Goal: Find specific page/section: Find specific page/section

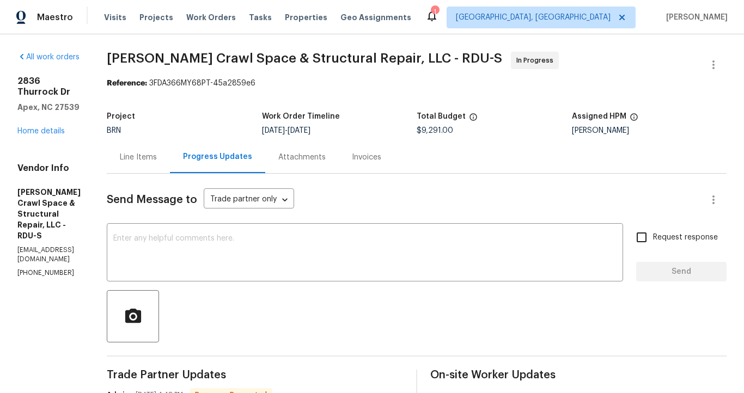
scroll to position [1, 0]
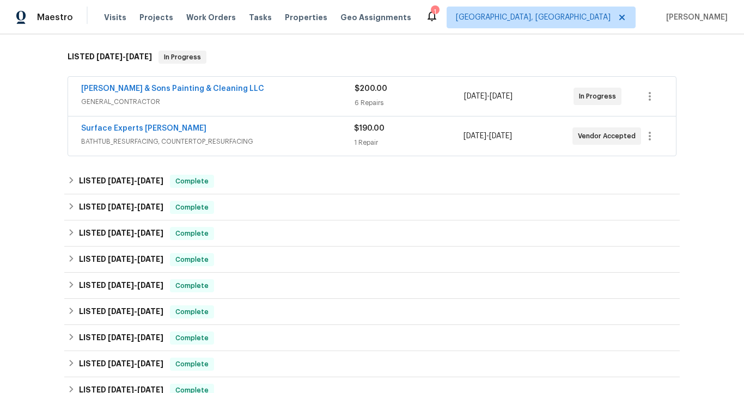
scroll to position [182, 0]
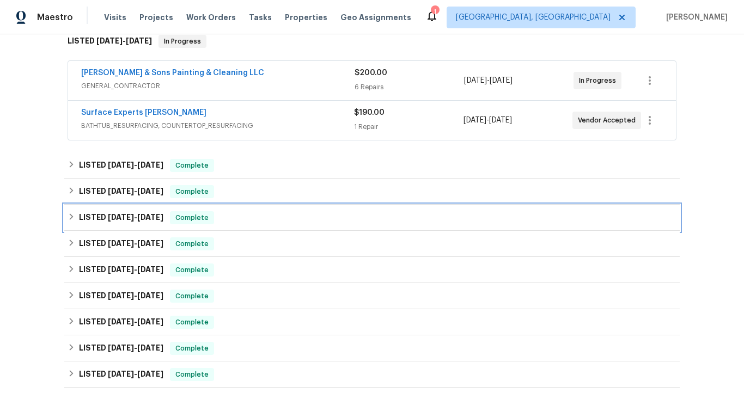
click at [156, 215] on span "[DATE]" at bounding box center [150, 218] width 26 height 8
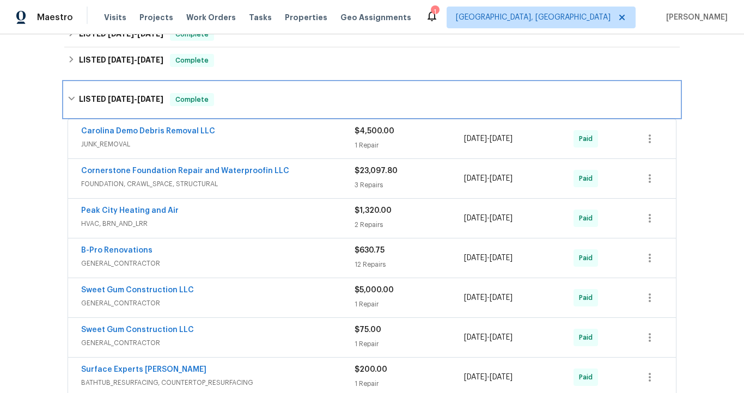
scroll to position [315, 0]
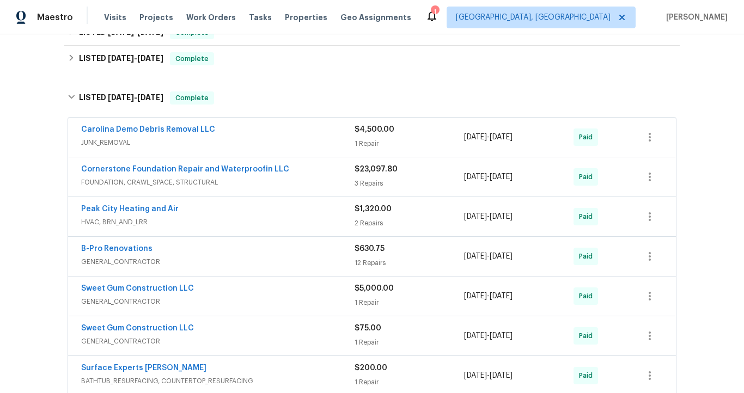
click at [231, 182] on span "FOUNDATION, CRAWL_SPACE, STRUCTURAL" at bounding box center [217, 182] width 273 height 11
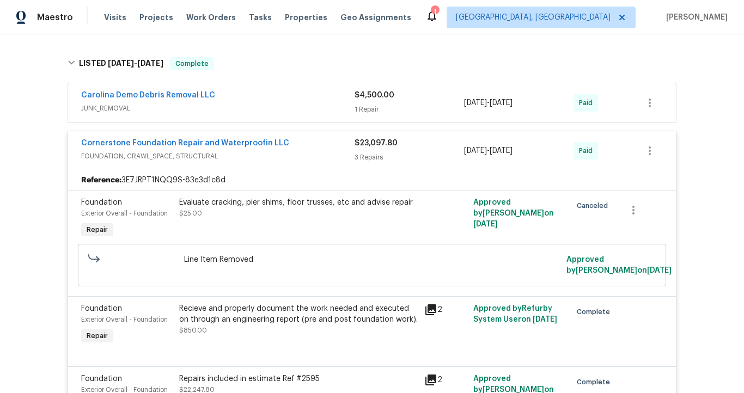
scroll to position [289, 0]
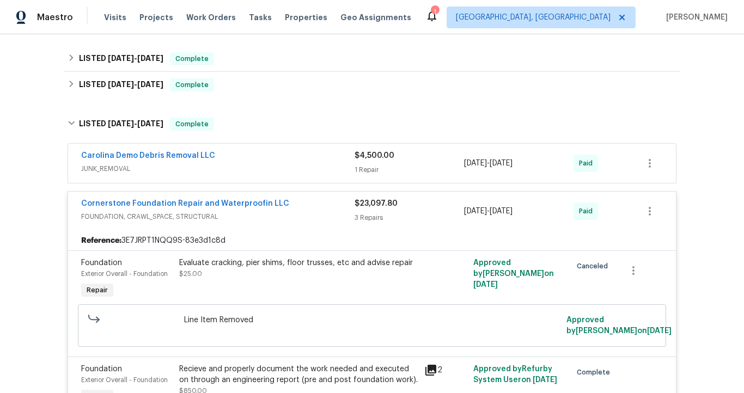
click at [237, 230] on div "Cornerstone Foundation Repair and Waterproofin LLC FOUNDATION, CRAWL_SPACE, STR…" at bounding box center [372, 211] width 608 height 39
click at [246, 242] on div "Reference: 3E7JRPT1NQQ9S-83e3d1c8d" at bounding box center [372, 241] width 608 height 20
click at [243, 227] on div "Cornerstone Foundation Repair and Waterproofin LLC FOUNDATION, CRAWL_SPACE, STR…" at bounding box center [372, 211] width 608 height 39
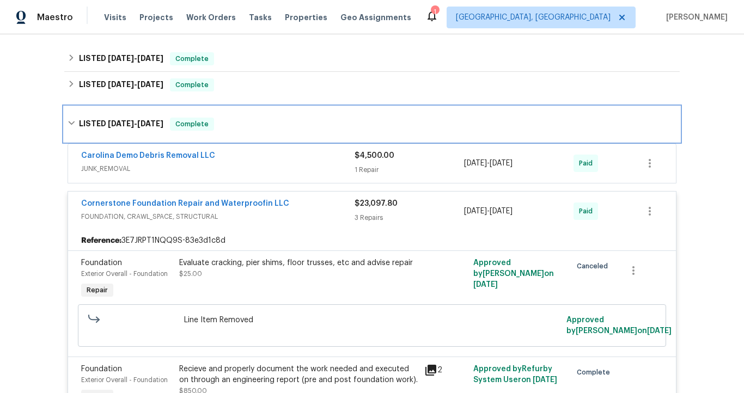
drag, startPoint x: 91, startPoint y: 134, endPoint x: 252, endPoint y: 126, distance: 161.4
click at [252, 126] on div "LISTED [DATE] - [DATE] Complete" at bounding box center [371, 124] width 615 height 35
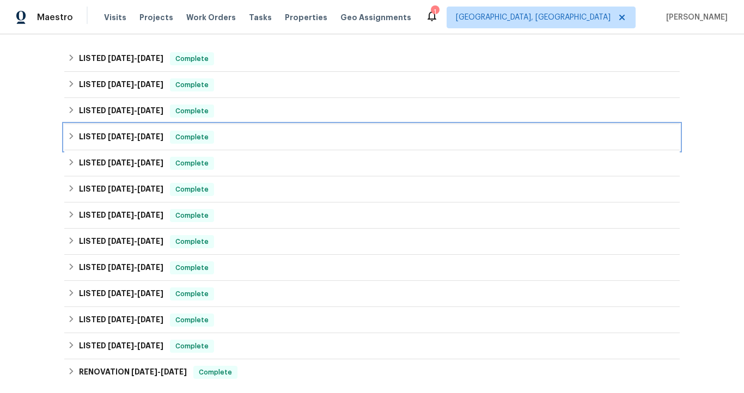
click at [148, 138] on span "[DATE]" at bounding box center [150, 137] width 26 height 8
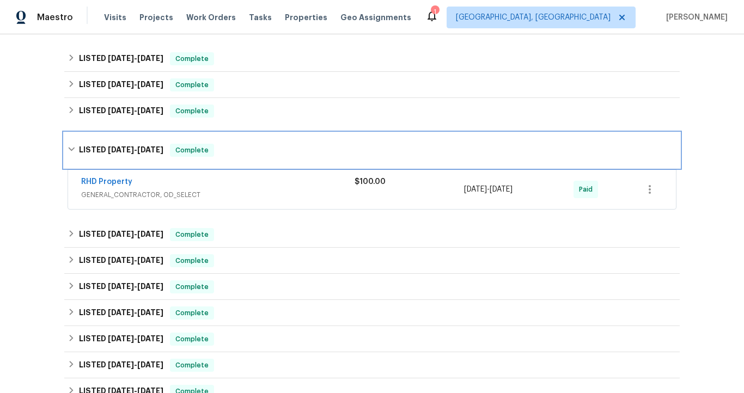
click at [151, 147] on span "[DATE]" at bounding box center [150, 150] width 26 height 8
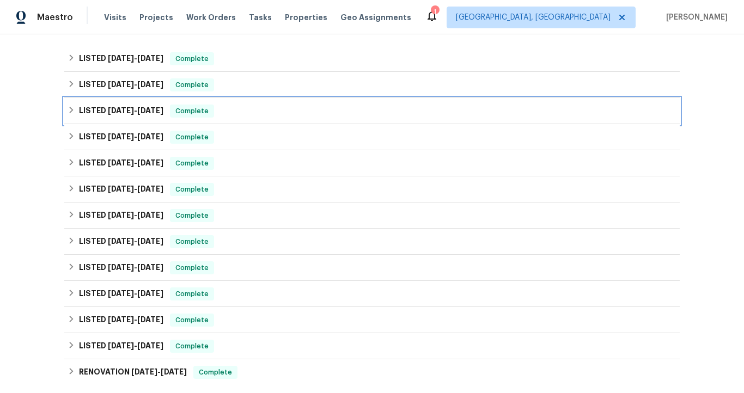
click at [152, 110] on span "[DATE]" at bounding box center [150, 111] width 26 height 8
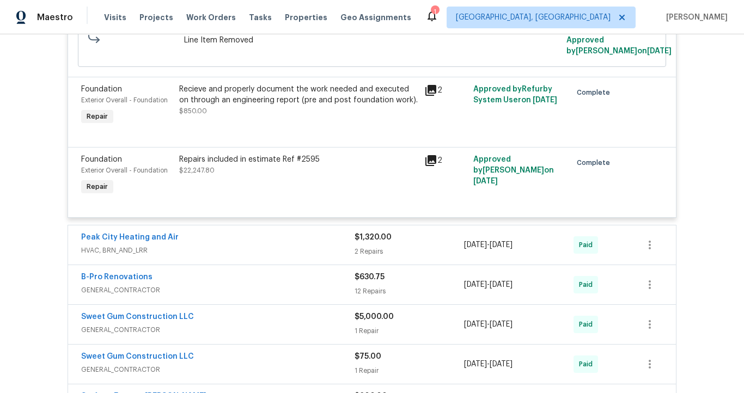
scroll to position [596, 0]
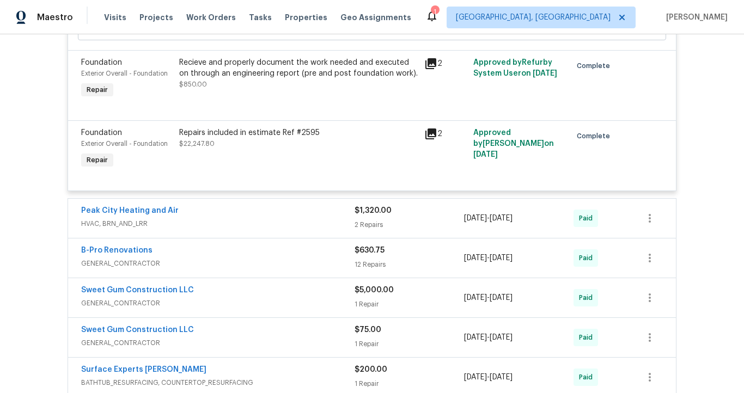
click at [233, 223] on span "HVAC, BRN_AND_LRR" at bounding box center [217, 223] width 273 height 11
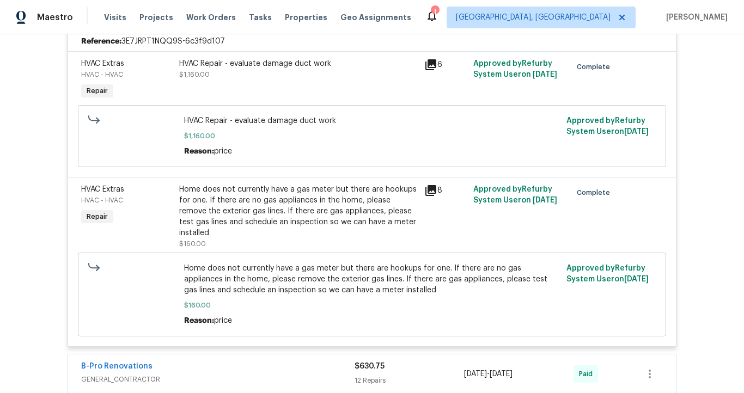
scroll to position [715, 0]
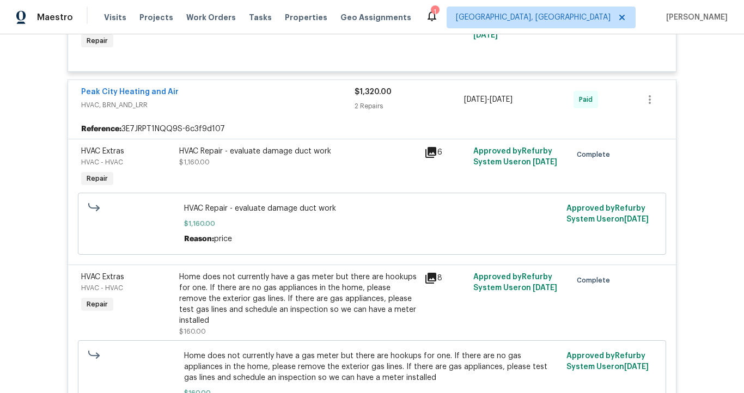
click at [143, 159] on div "HVAC - HVAC" at bounding box center [127, 162] width 92 height 11
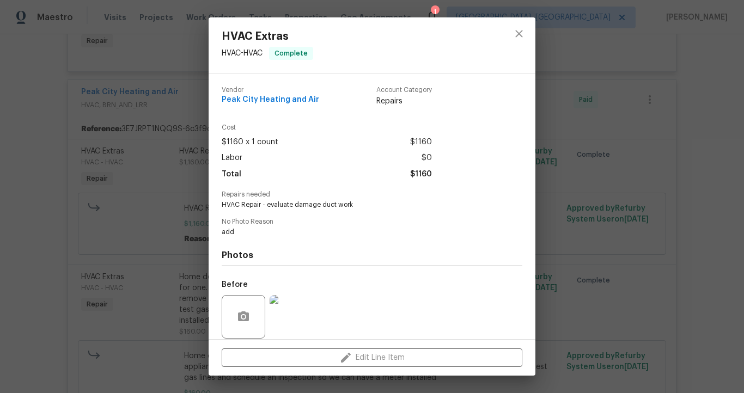
click at [116, 179] on div "HVAC Extras HVAC - HVAC Complete Vendor Peak City Heating and Air Account Categ…" at bounding box center [372, 196] width 744 height 393
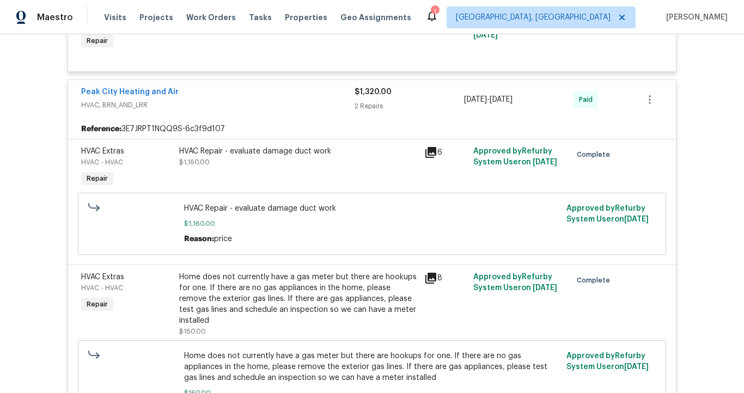
click at [179, 106] on span "HVAC, BRN_AND_LRR" at bounding box center [217, 105] width 273 height 11
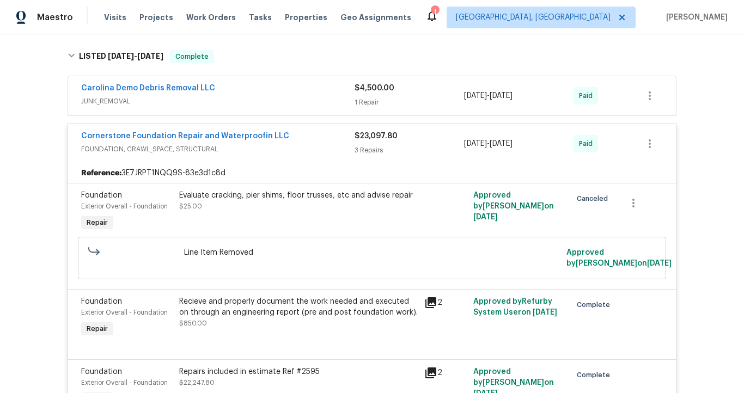
scroll to position [321, 0]
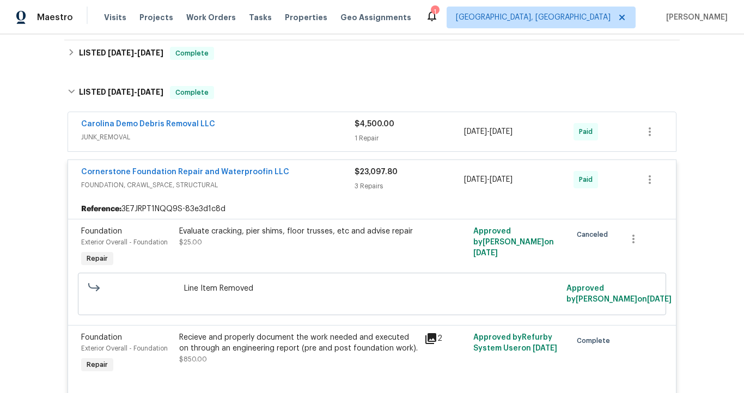
click at [277, 188] on span "FOUNDATION, CRAWL_SPACE, STRUCTURAL" at bounding box center [217, 185] width 273 height 11
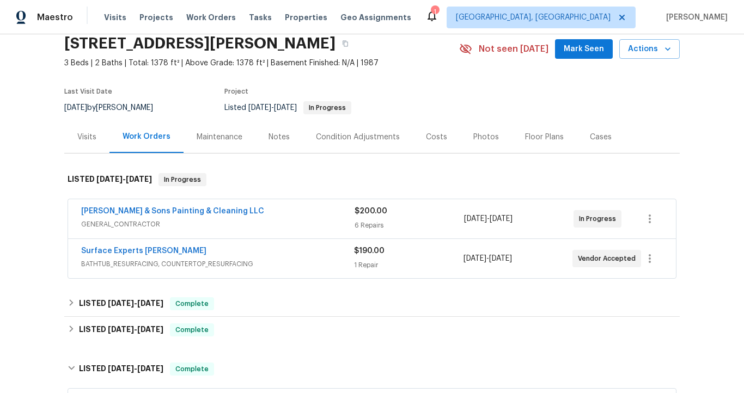
scroll to position [19, 0]
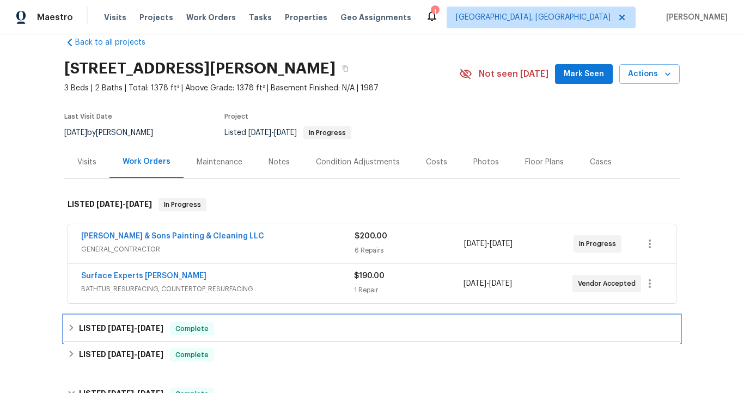
click at [147, 325] on span "[DATE]" at bounding box center [150, 329] width 26 height 8
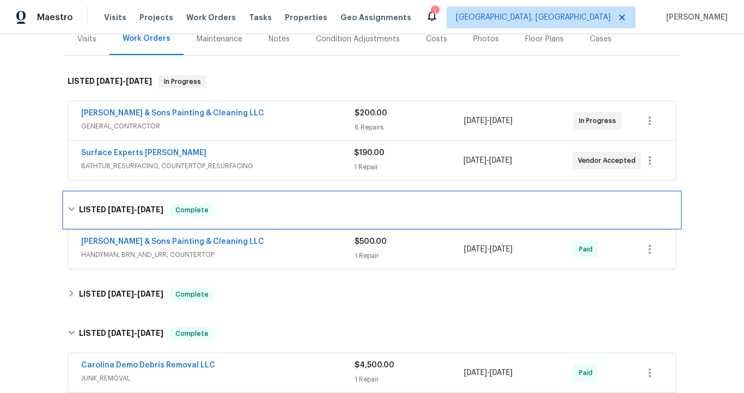
scroll to position [184, 0]
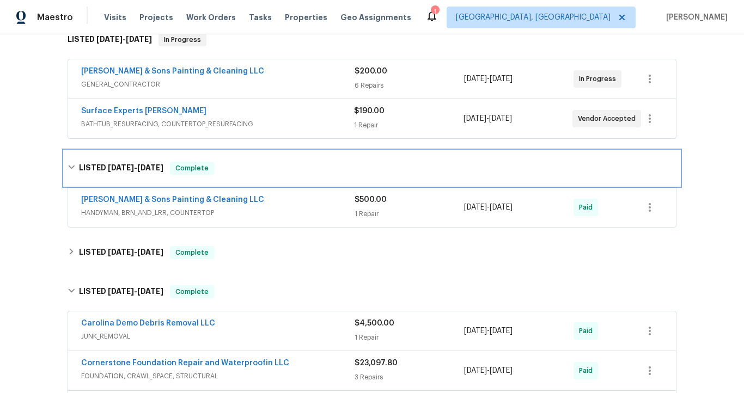
click at [241, 168] on div "LISTED [DATE] - [DATE] Complete" at bounding box center [372, 168] width 609 height 13
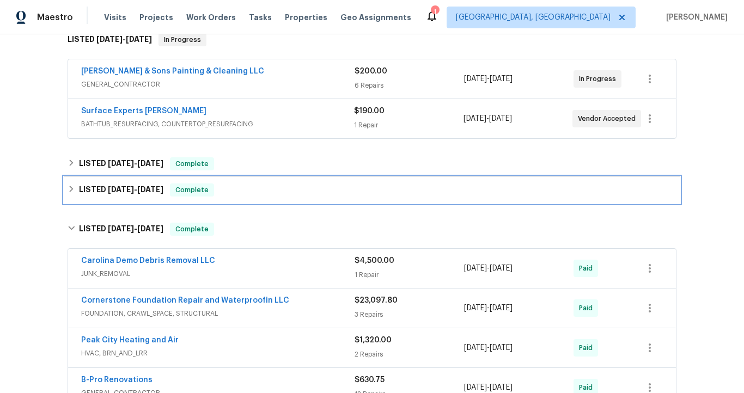
click at [156, 197] on div "LISTED [DATE] - [DATE] Complete" at bounding box center [371, 190] width 615 height 26
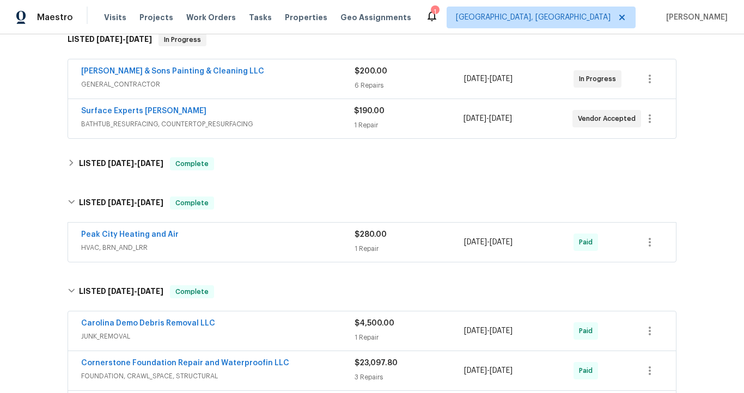
click at [229, 246] on span "HVAC, BRN_AND_LRR" at bounding box center [217, 247] width 273 height 11
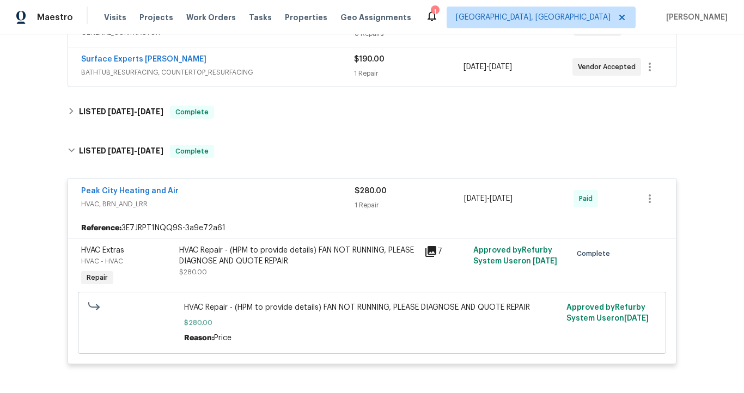
scroll to position [233, 0]
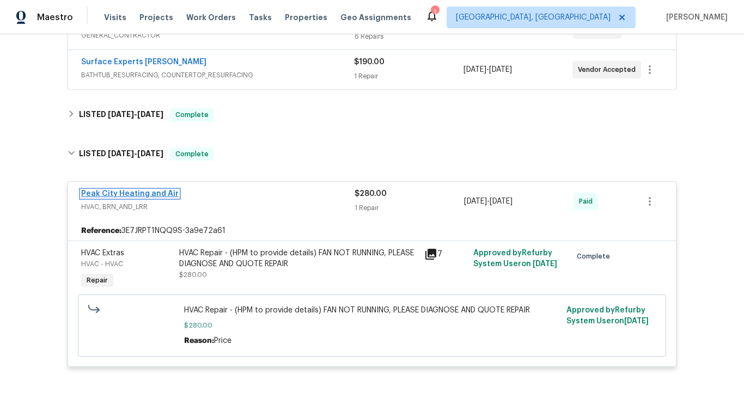
click at [161, 196] on link "Peak City Heating and Air" at bounding box center [129, 194] width 97 height 8
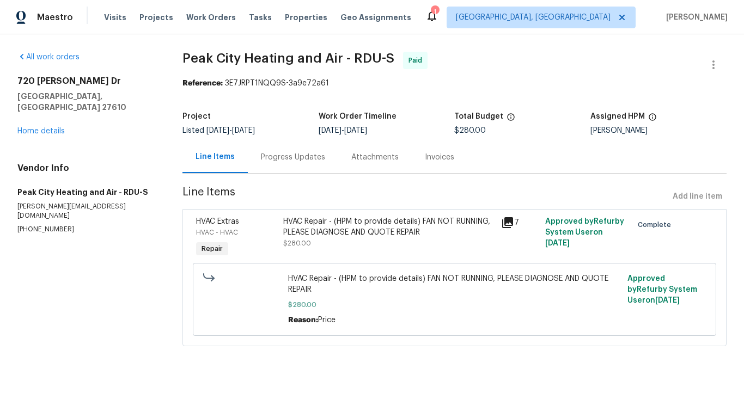
click at [285, 163] on div "Progress Updates" at bounding box center [293, 157] width 90 height 32
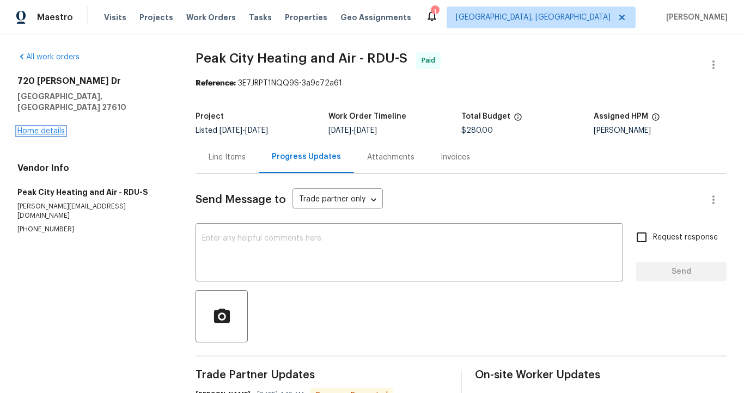
click at [59, 127] on link "Home details" at bounding box center [40, 131] width 47 height 8
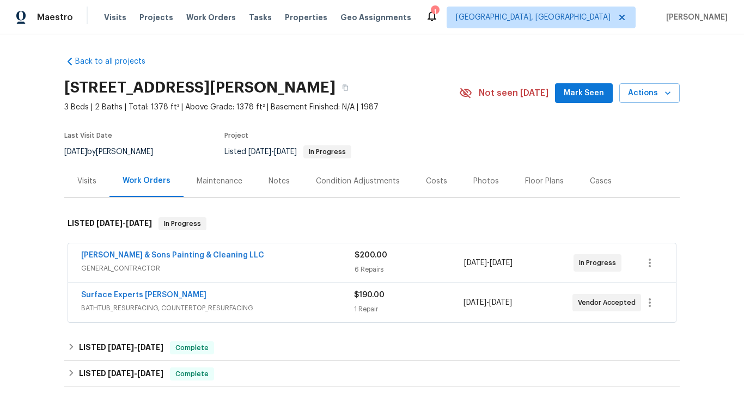
click at [180, 271] on span "GENERAL_CONTRACTOR" at bounding box center [217, 268] width 273 height 11
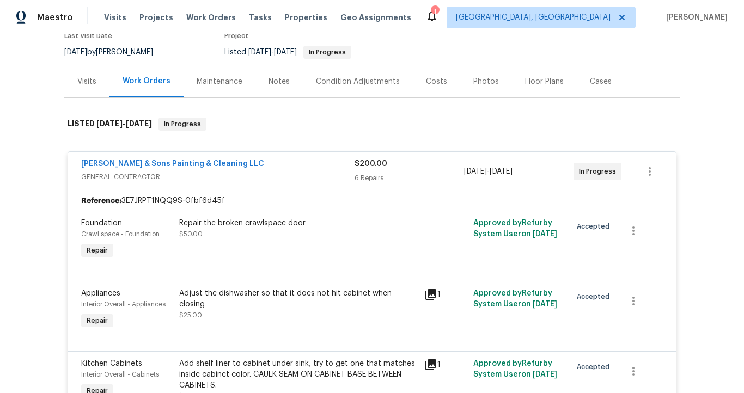
scroll to position [97, 0]
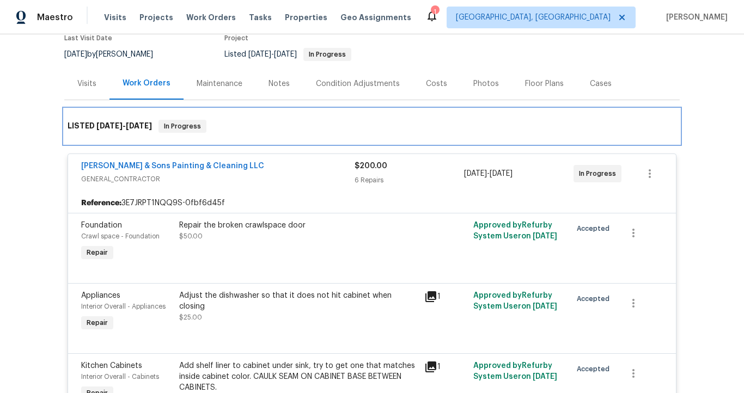
click at [241, 130] on div "LISTED [DATE] - [DATE] In Progress" at bounding box center [372, 126] width 609 height 13
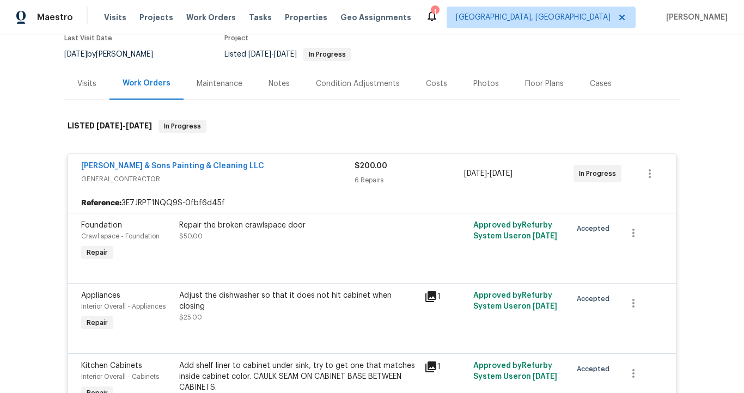
click at [257, 173] on div "[PERSON_NAME] & Sons Painting & Cleaning LLC" at bounding box center [217, 167] width 273 height 13
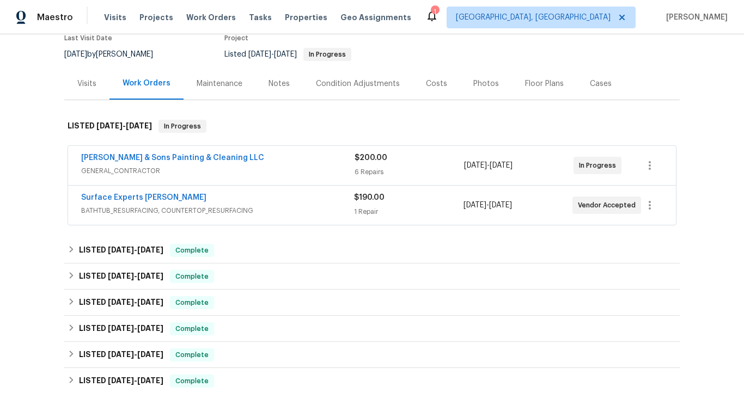
click at [256, 198] on div "Surface Experts [PERSON_NAME]" at bounding box center [217, 198] width 273 height 13
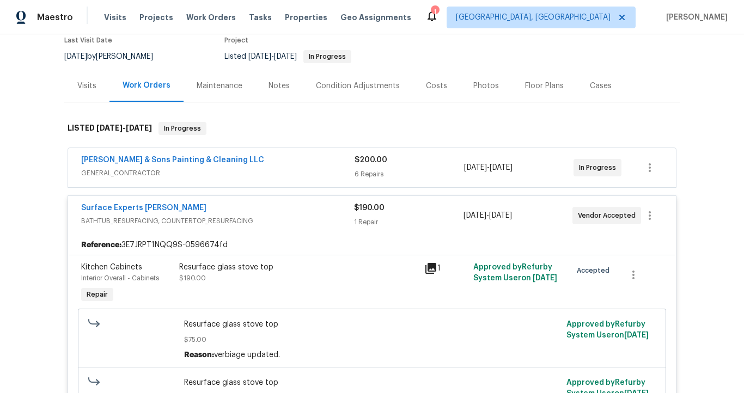
scroll to position [96, 0]
click at [269, 211] on div "Surface Experts [PERSON_NAME]" at bounding box center [217, 208] width 273 height 13
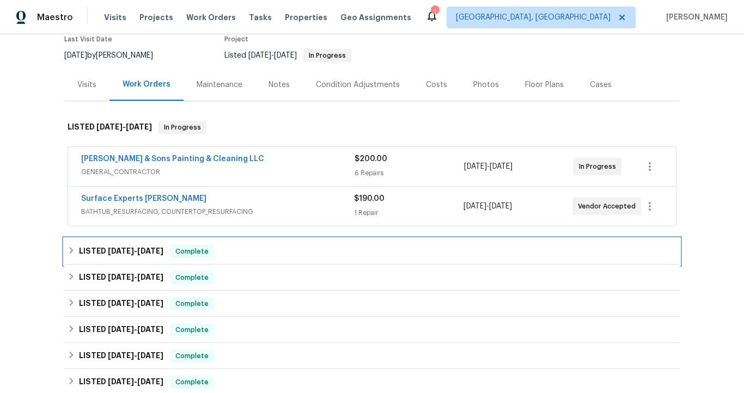
click at [261, 252] on div "LISTED [DATE] - [DATE] Complete" at bounding box center [372, 251] width 609 height 13
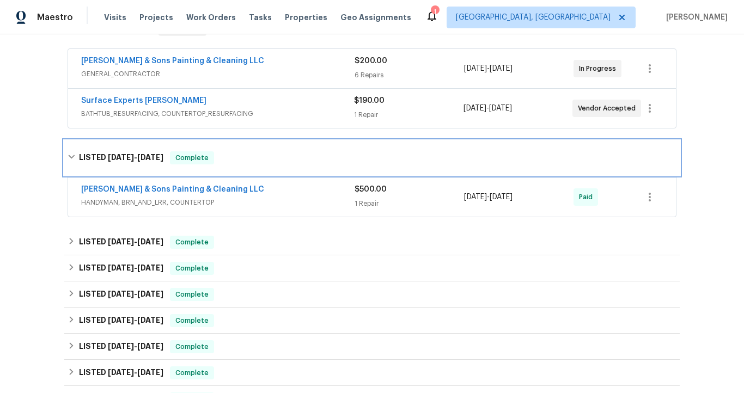
scroll to position [192, 0]
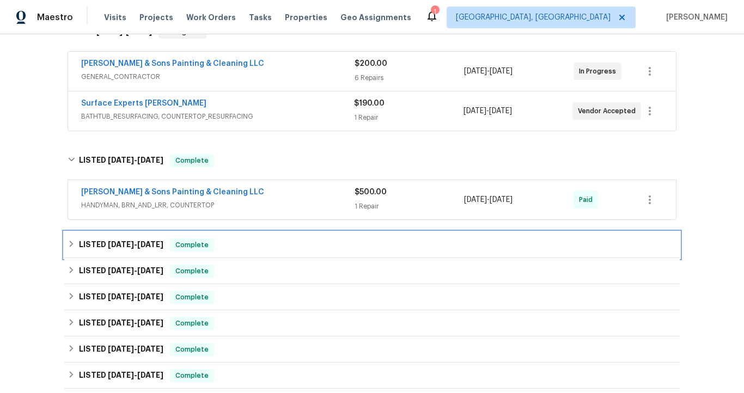
click at [261, 249] on div "LISTED [DATE] - [DATE] Complete" at bounding box center [372, 245] width 609 height 13
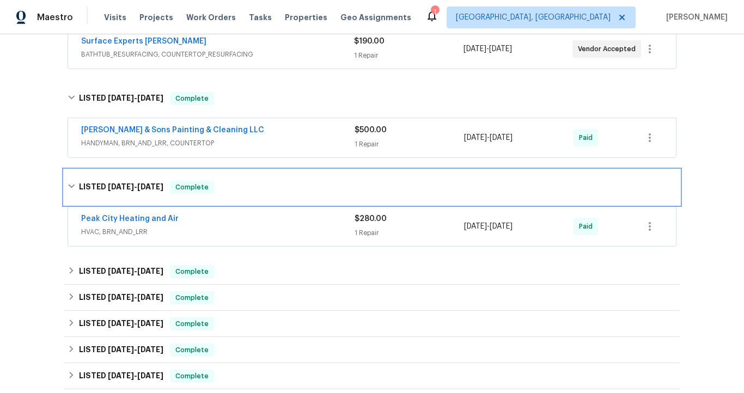
scroll to position [284, 0]
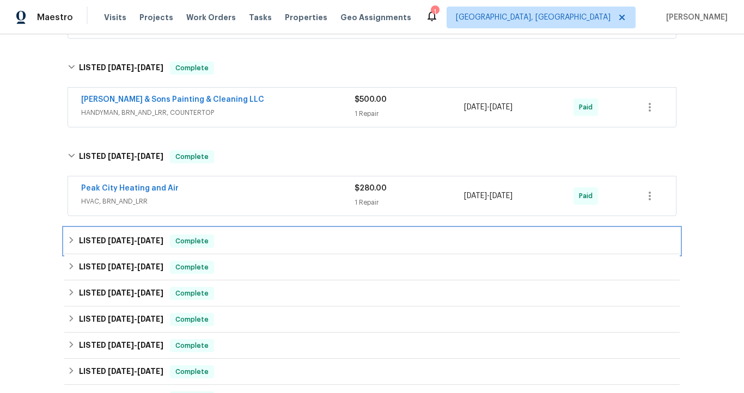
click at [261, 246] on div "LISTED [DATE] - [DATE] Complete" at bounding box center [372, 241] width 609 height 13
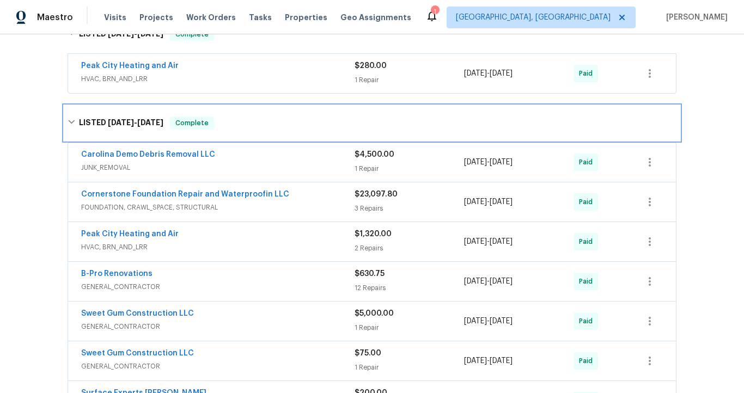
scroll to position [411, 0]
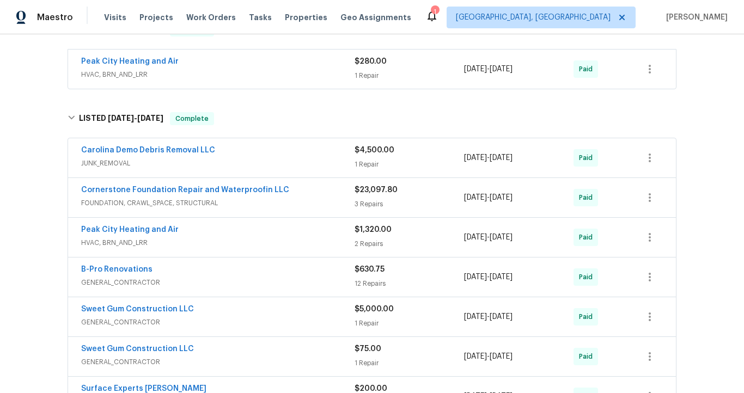
click at [291, 208] on span "FOUNDATION, CRAWL_SPACE, STRUCTURAL" at bounding box center [217, 203] width 273 height 11
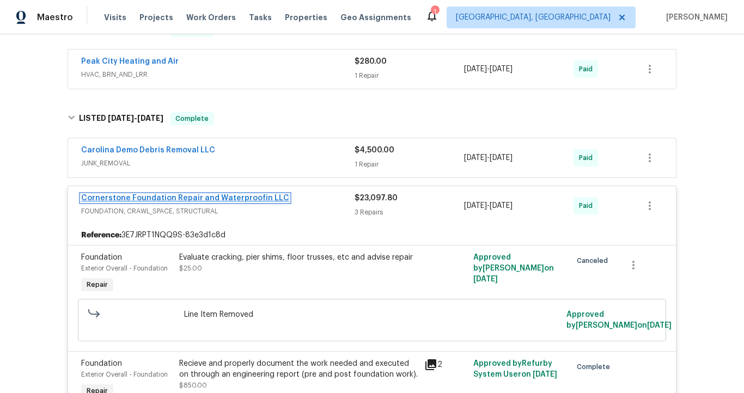
click at [260, 198] on link "Cornerstone Foundation Repair and Waterproofin LLC" at bounding box center [185, 198] width 208 height 8
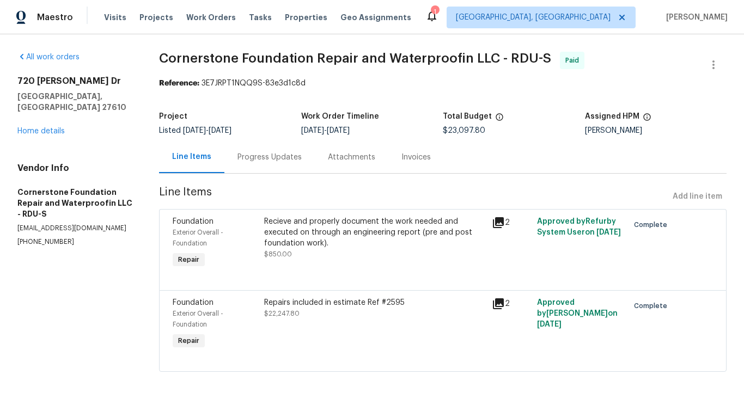
click at [413, 157] on div "Invoices" at bounding box center [415, 157] width 29 height 11
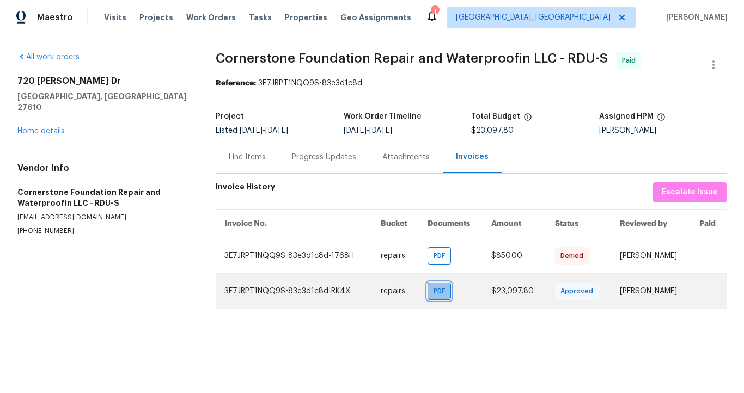
click at [434, 291] on span "PDF" at bounding box center [442, 291] width 16 height 11
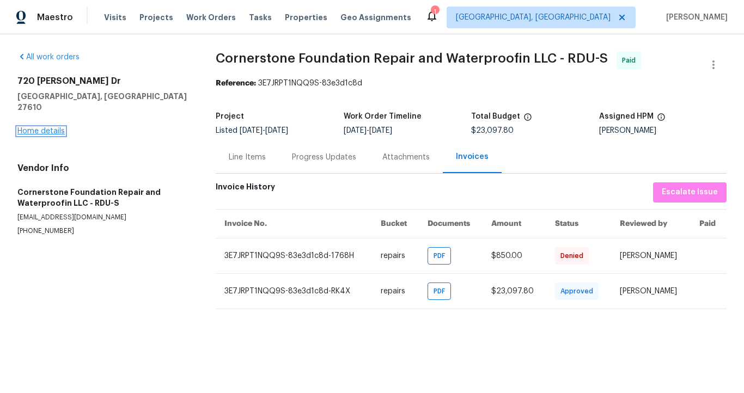
click at [53, 127] on link "Home details" at bounding box center [40, 131] width 47 height 8
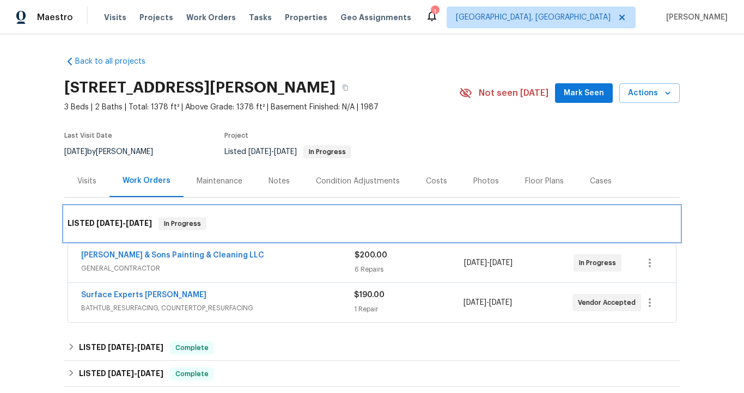
click at [252, 223] on div "LISTED [DATE] - [DATE] In Progress" at bounding box center [372, 223] width 609 height 13
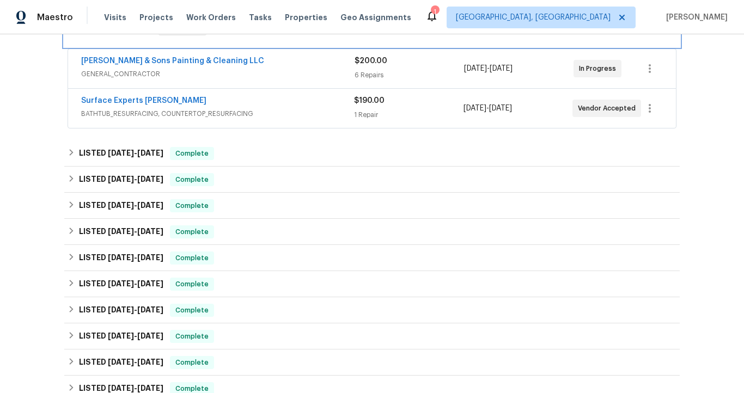
scroll to position [210, 0]
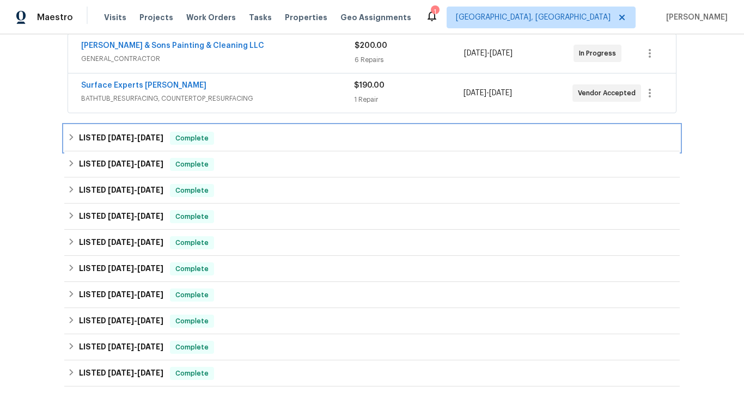
click at [234, 140] on div "LISTED [DATE] - [DATE] Complete" at bounding box center [372, 138] width 609 height 13
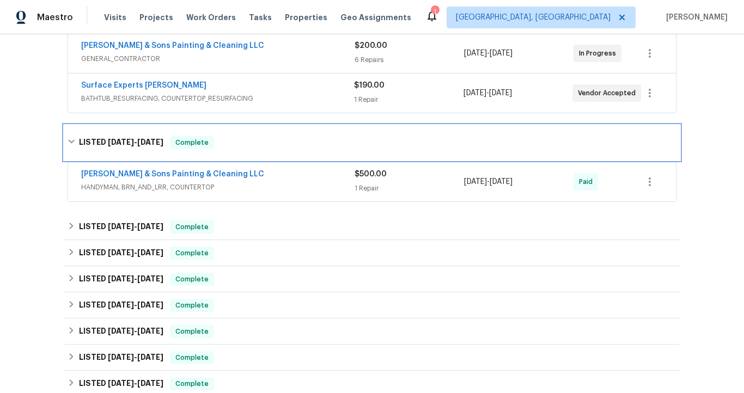
click at [234, 140] on div "LISTED [DATE] - [DATE] Complete" at bounding box center [372, 142] width 609 height 13
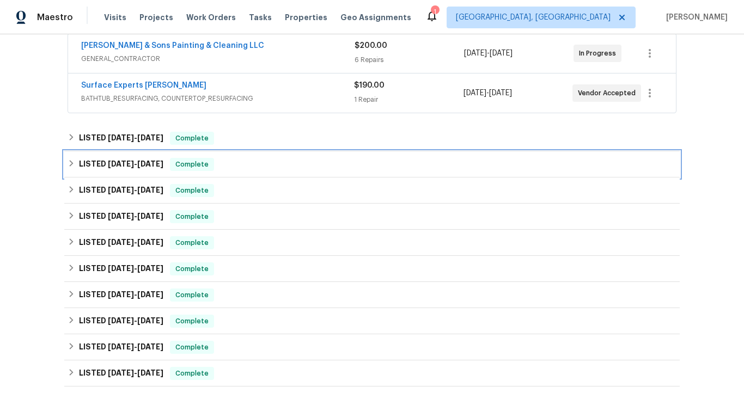
click at [235, 167] on div "LISTED [DATE] - [DATE] Complete" at bounding box center [372, 164] width 609 height 13
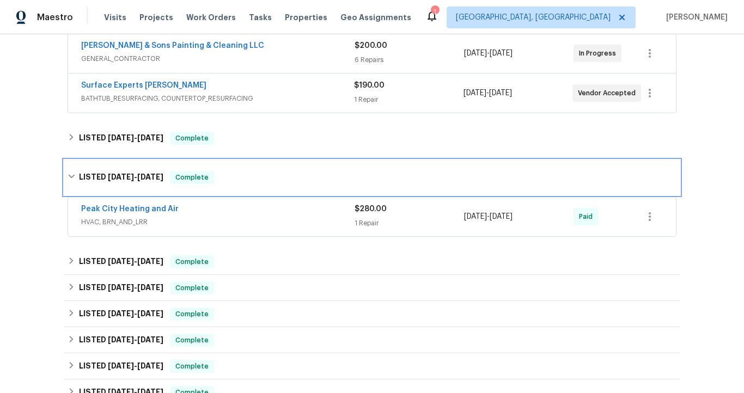
click at [235, 168] on div "LISTED [DATE] - [DATE] Complete" at bounding box center [371, 177] width 615 height 35
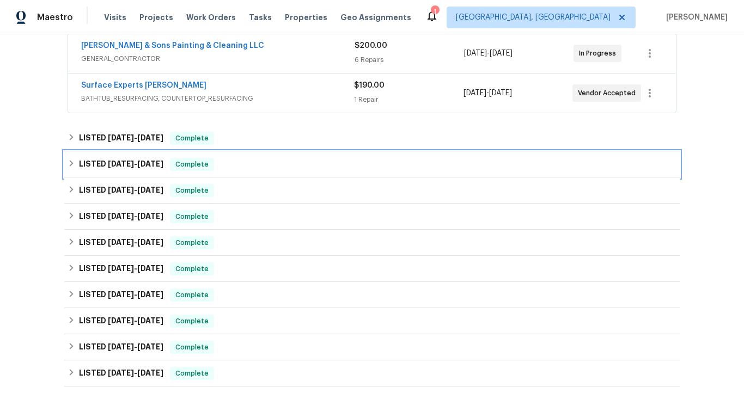
scroll to position [240, 0]
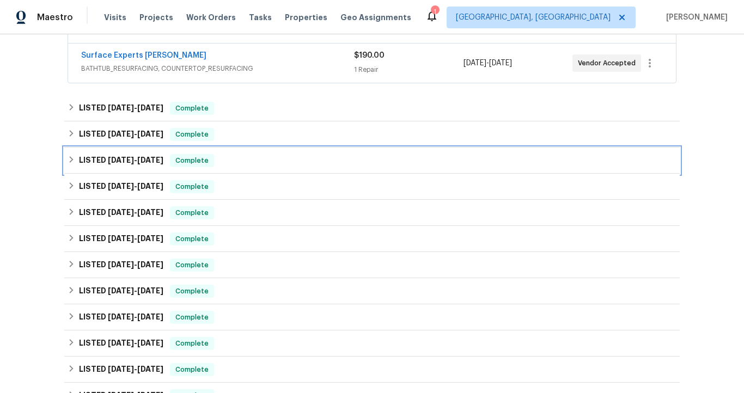
click at [230, 166] on div "LISTED [DATE] - [DATE] Complete" at bounding box center [372, 160] width 609 height 13
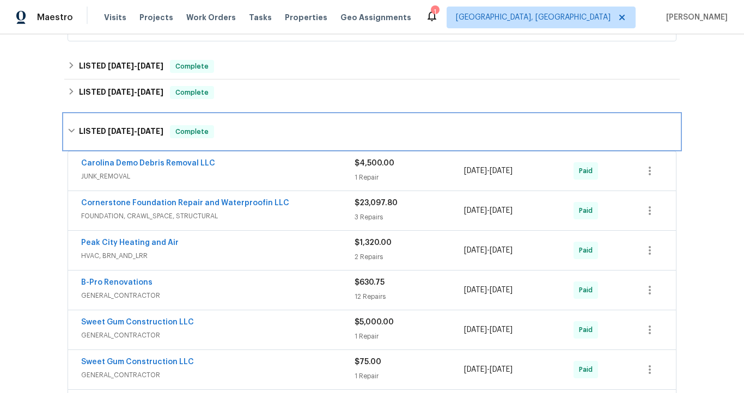
scroll to position [284, 0]
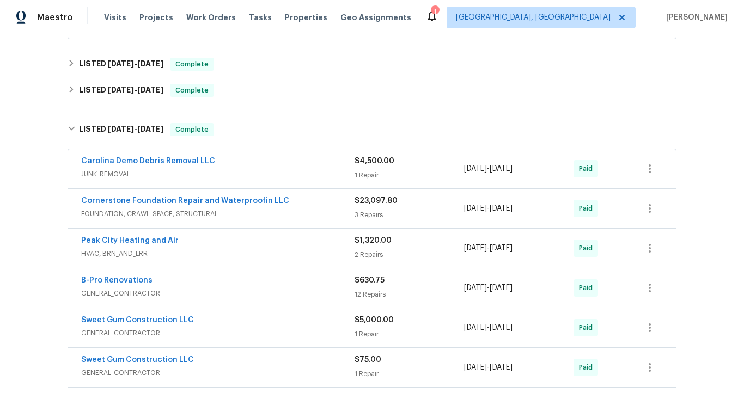
click at [227, 292] on span "GENERAL_CONTRACTOR" at bounding box center [217, 293] width 273 height 11
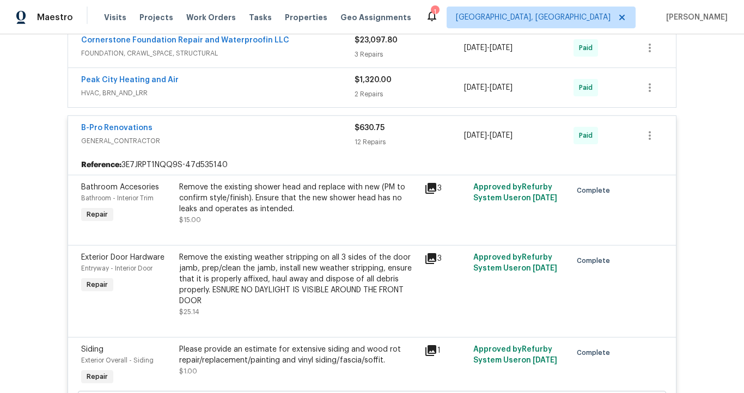
scroll to position [449, 0]
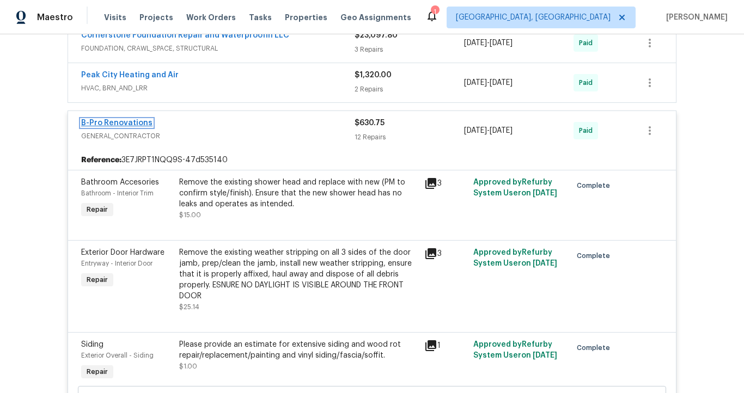
click at [135, 125] on link "B-Pro Renovations" at bounding box center [116, 123] width 71 height 8
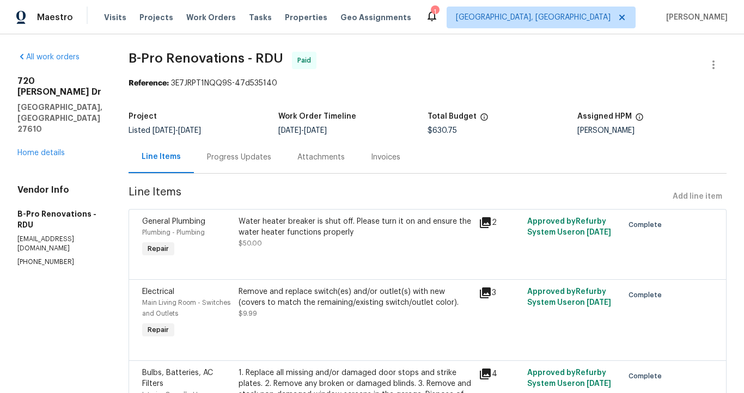
click at [383, 156] on div "Invoices" at bounding box center [385, 157] width 29 height 11
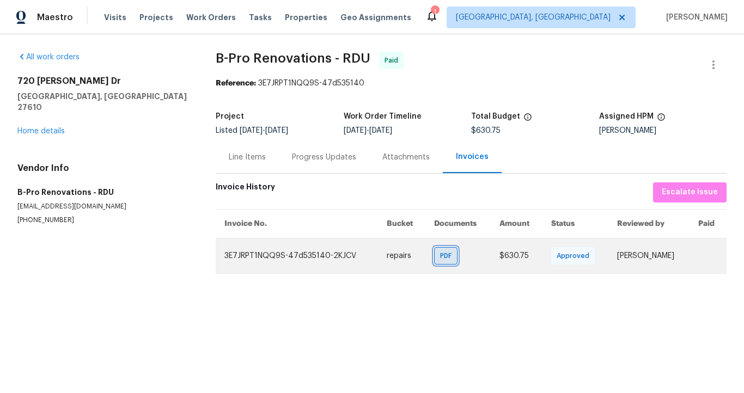
click at [443, 256] on span "PDF" at bounding box center [448, 256] width 16 height 11
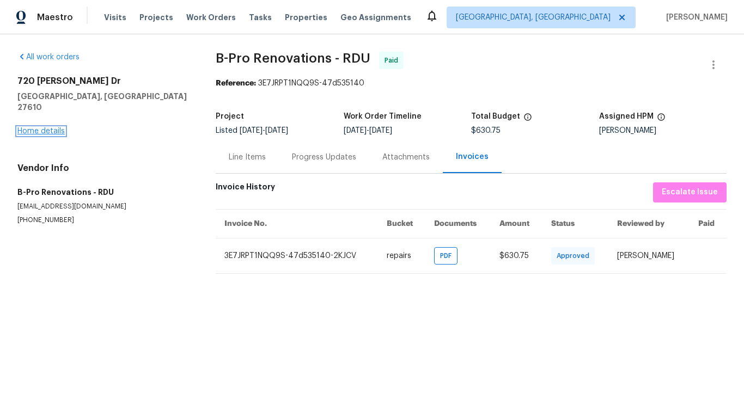
click at [48, 127] on link "Home details" at bounding box center [40, 131] width 47 height 8
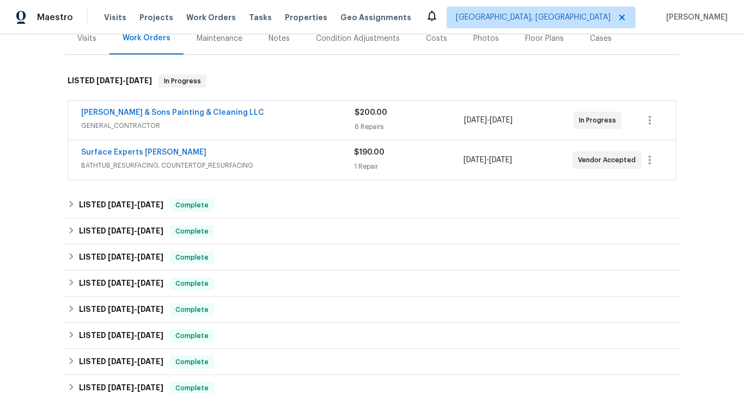
scroll to position [145, 0]
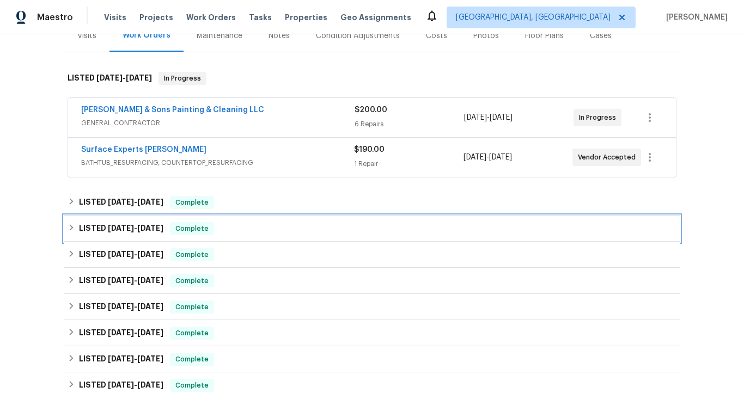
click at [143, 224] on span "[DATE]" at bounding box center [150, 228] width 26 height 8
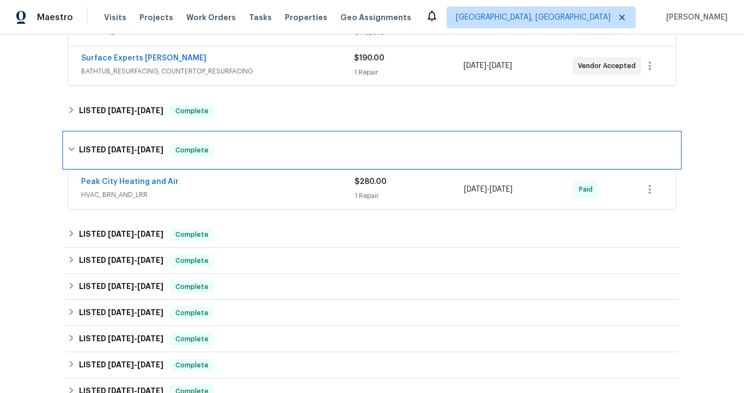
scroll to position [258, 0]
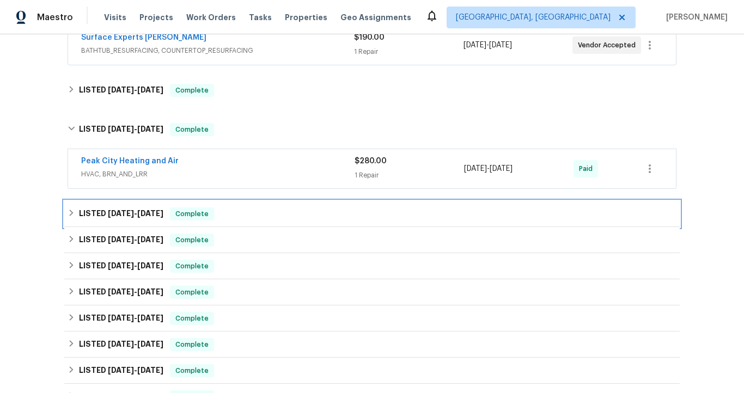
click at [144, 216] on span "[DATE]" at bounding box center [150, 214] width 26 height 8
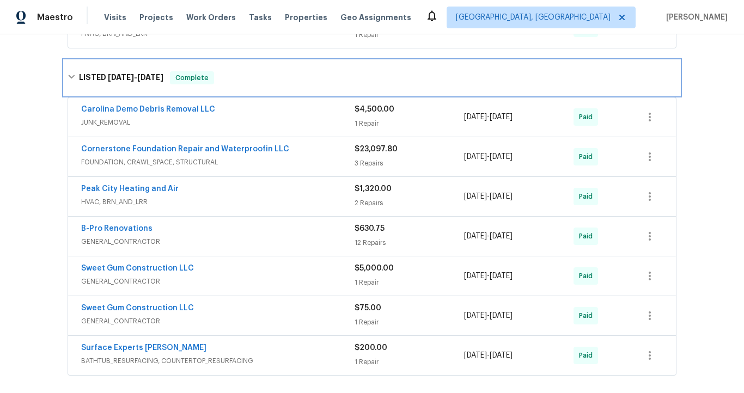
scroll to position [399, 0]
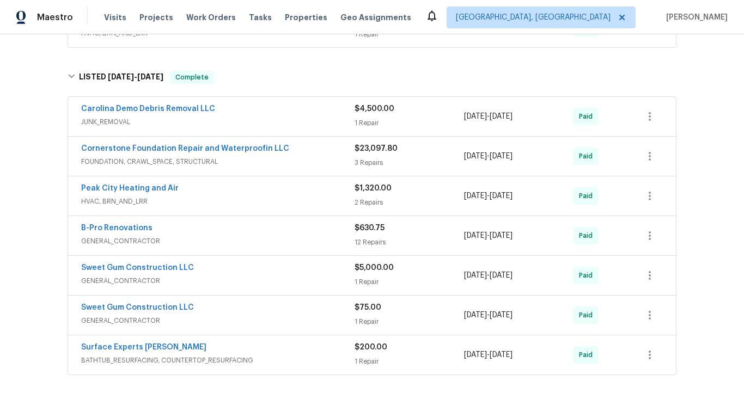
click at [205, 268] on div "Sweet Gum Construction LLC" at bounding box center [217, 269] width 273 height 13
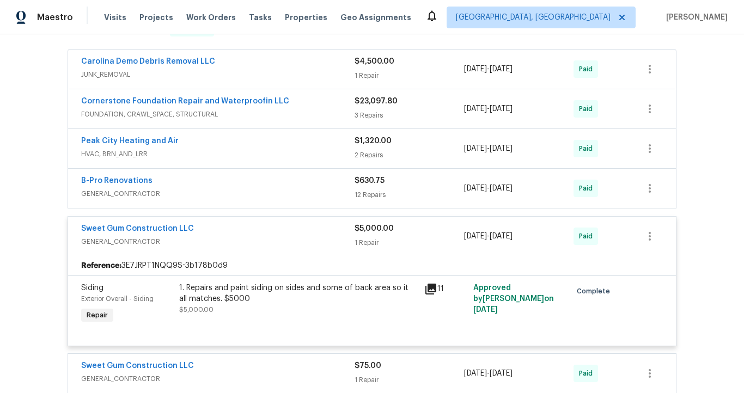
scroll to position [446, 0]
click at [173, 232] on link "Sweet Gum Construction LLC" at bounding box center [137, 229] width 113 height 8
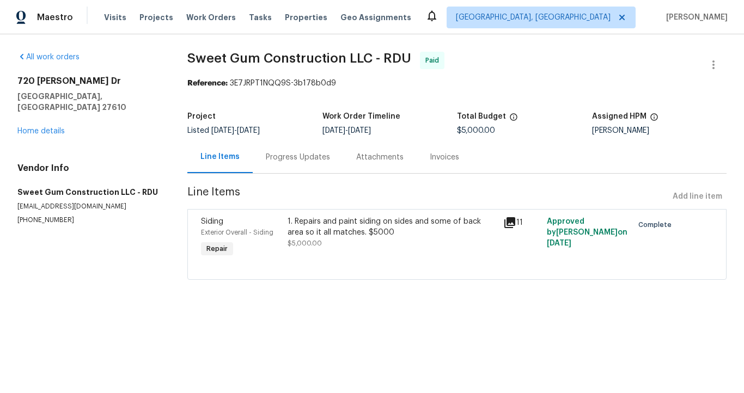
click at [444, 159] on div "Invoices" at bounding box center [444, 157] width 29 height 11
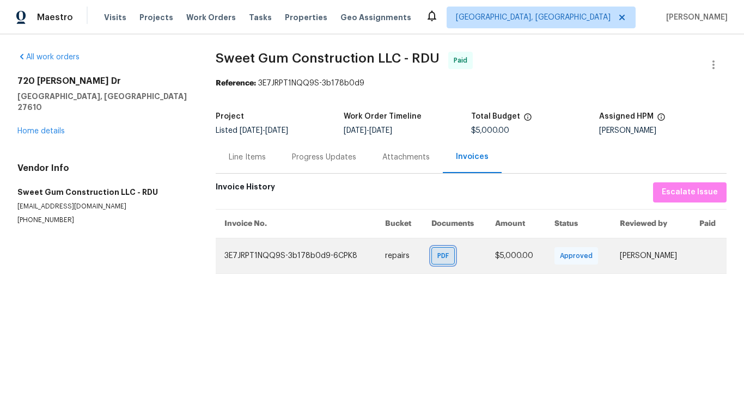
click at [438, 259] on span "PDF" at bounding box center [445, 256] width 16 height 11
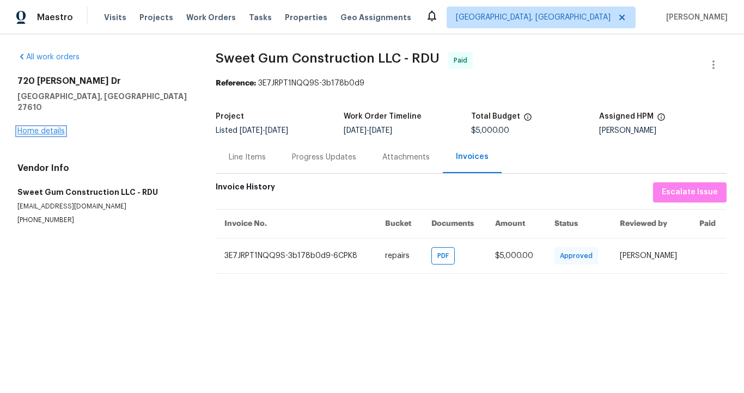
click at [60, 127] on link "Home details" at bounding box center [40, 131] width 47 height 8
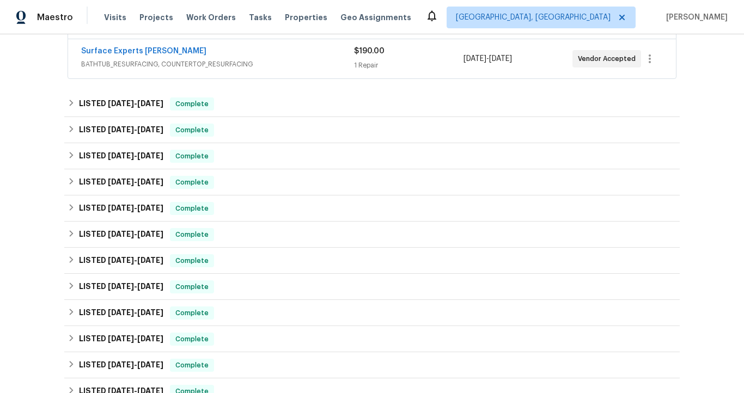
scroll to position [246, 0]
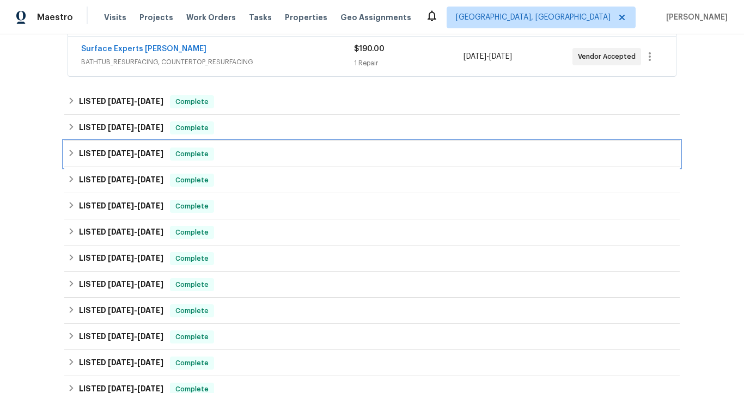
click at [253, 154] on div "LISTED [DATE] - [DATE] Complete" at bounding box center [372, 154] width 609 height 13
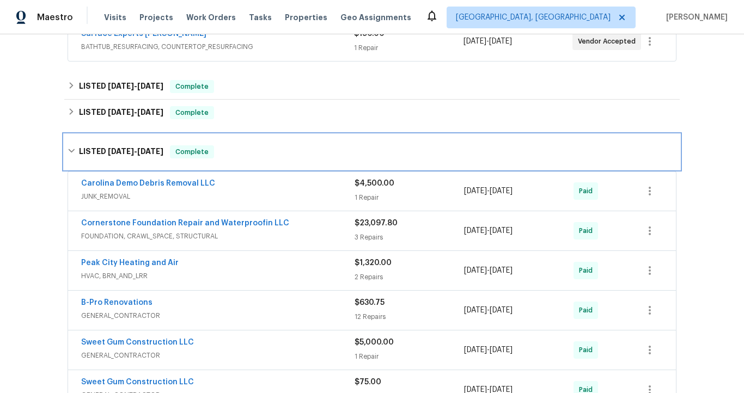
scroll to position [207, 0]
